Goal: Browse casually: Explore the website without a specific task or goal

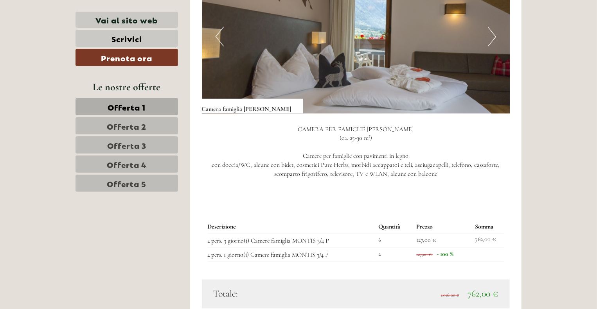
scroll to position [587, 0]
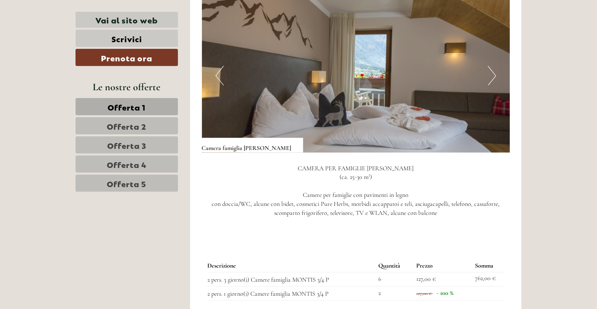
click at [494, 66] on button "Next" at bounding box center [492, 76] width 8 height 20
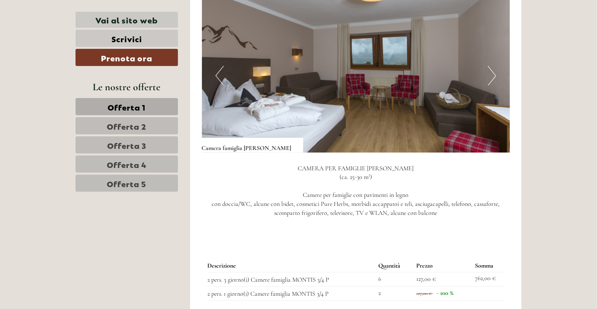
click at [493, 66] on button "Next" at bounding box center [492, 76] width 8 height 20
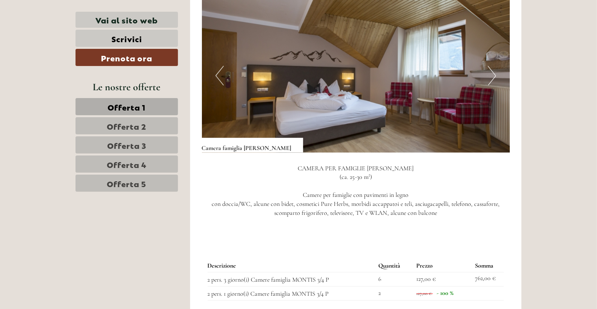
click at [493, 66] on button "Next" at bounding box center [492, 76] width 8 height 20
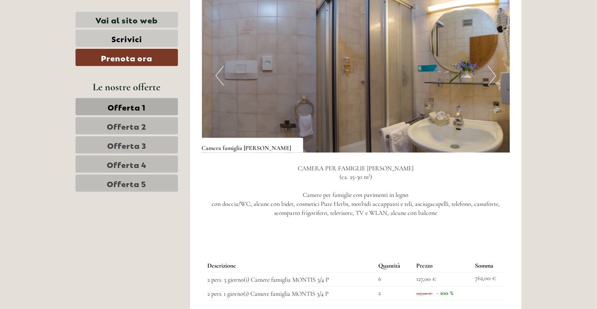
click at [493, 66] on button "Next" at bounding box center [492, 76] width 8 height 20
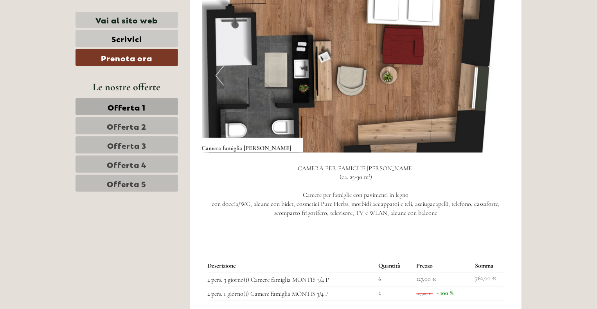
click at [493, 66] on button "Next" at bounding box center [492, 76] width 8 height 20
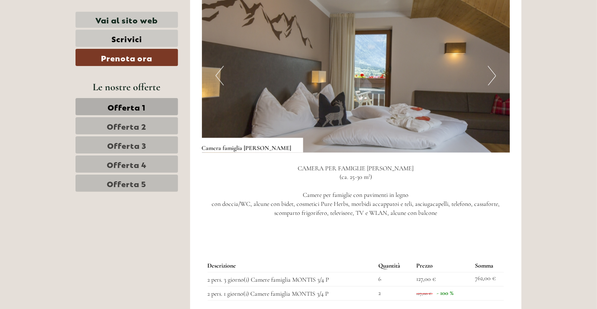
click at [490, 66] on button "Next" at bounding box center [492, 76] width 8 height 20
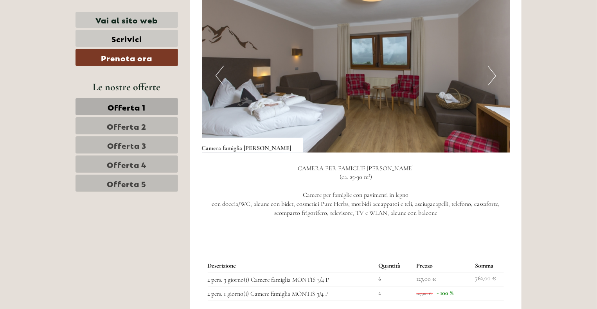
click at [490, 66] on button "Next" at bounding box center [492, 76] width 8 height 20
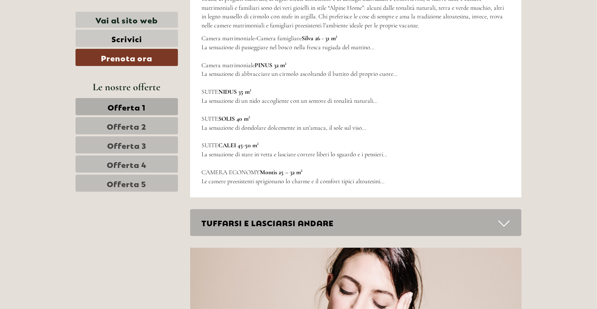
scroll to position [2424, 0]
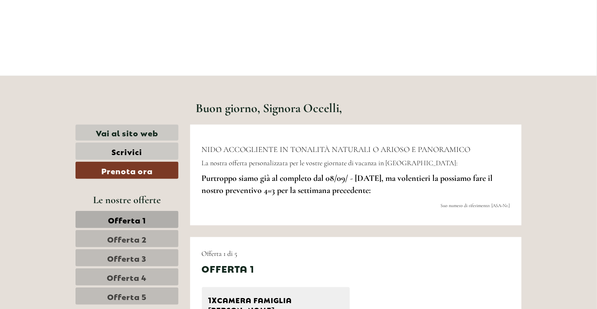
scroll to position [274, 0]
